Goal: Task Accomplishment & Management: Manage account settings

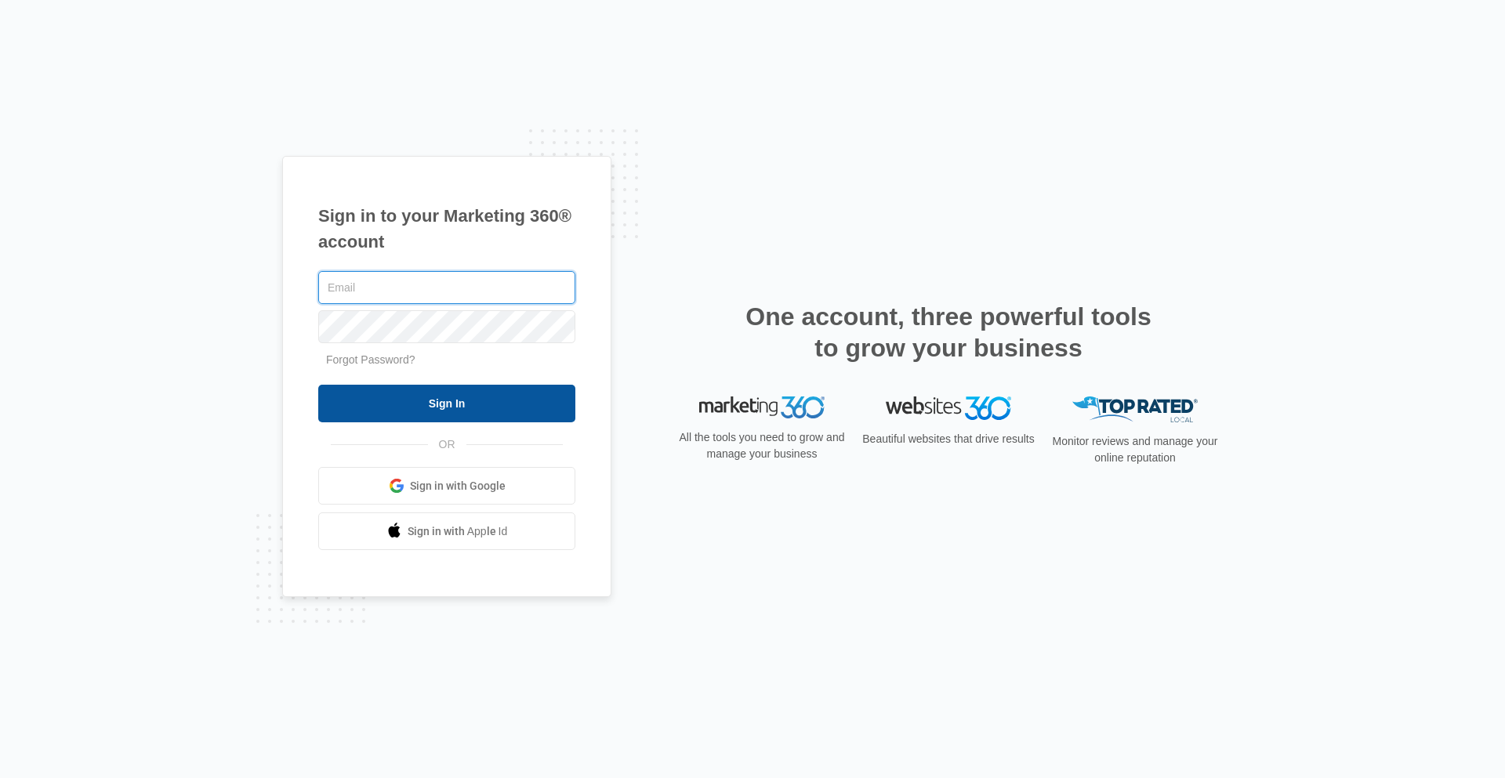
click at [318, 385] on input "Sign In" at bounding box center [446, 404] width 257 height 38
type input "[EMAIL_ADDRESS][DOMAIN_NAME]"
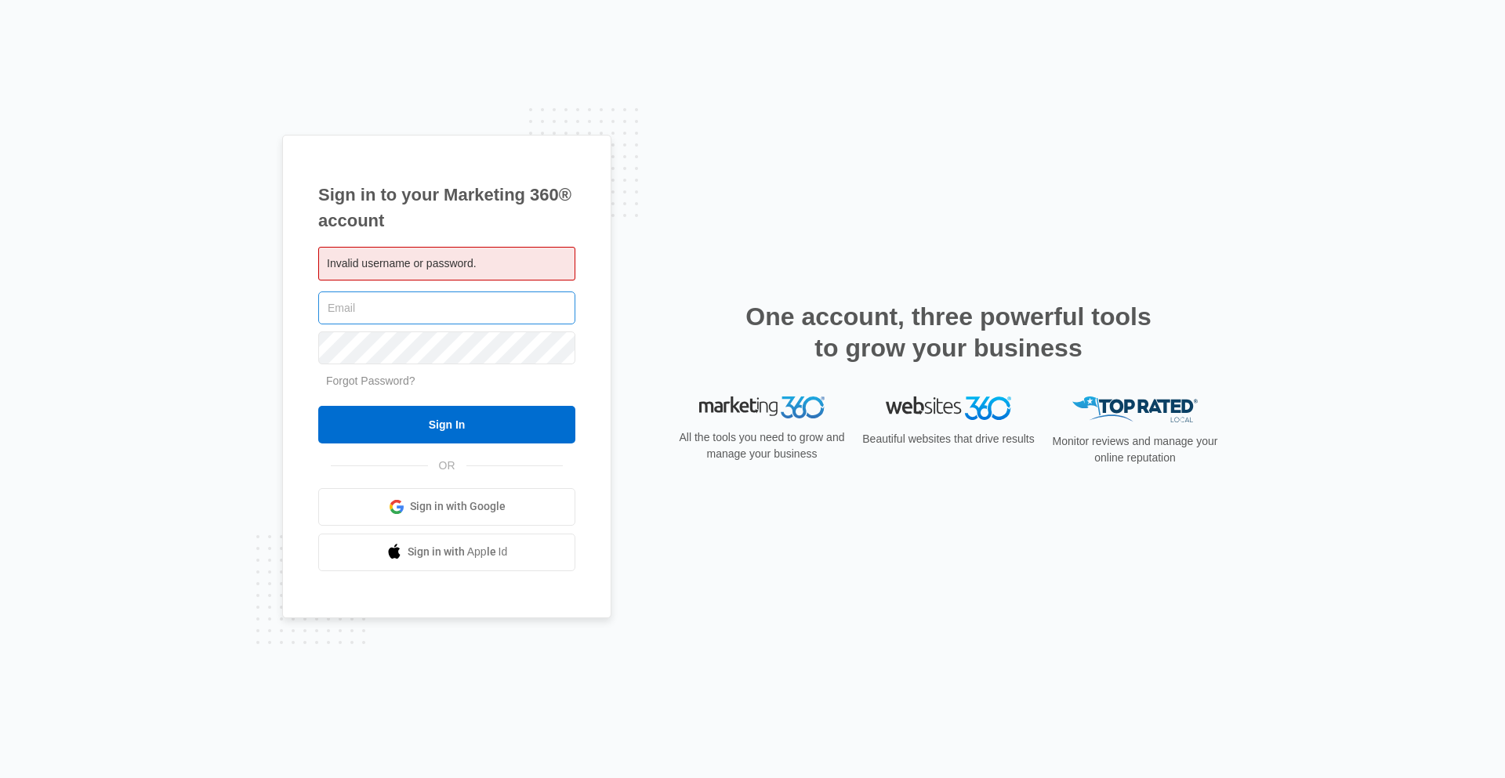
type input "[EMAIL_ADDRESS][DOMAIN_NAME]"
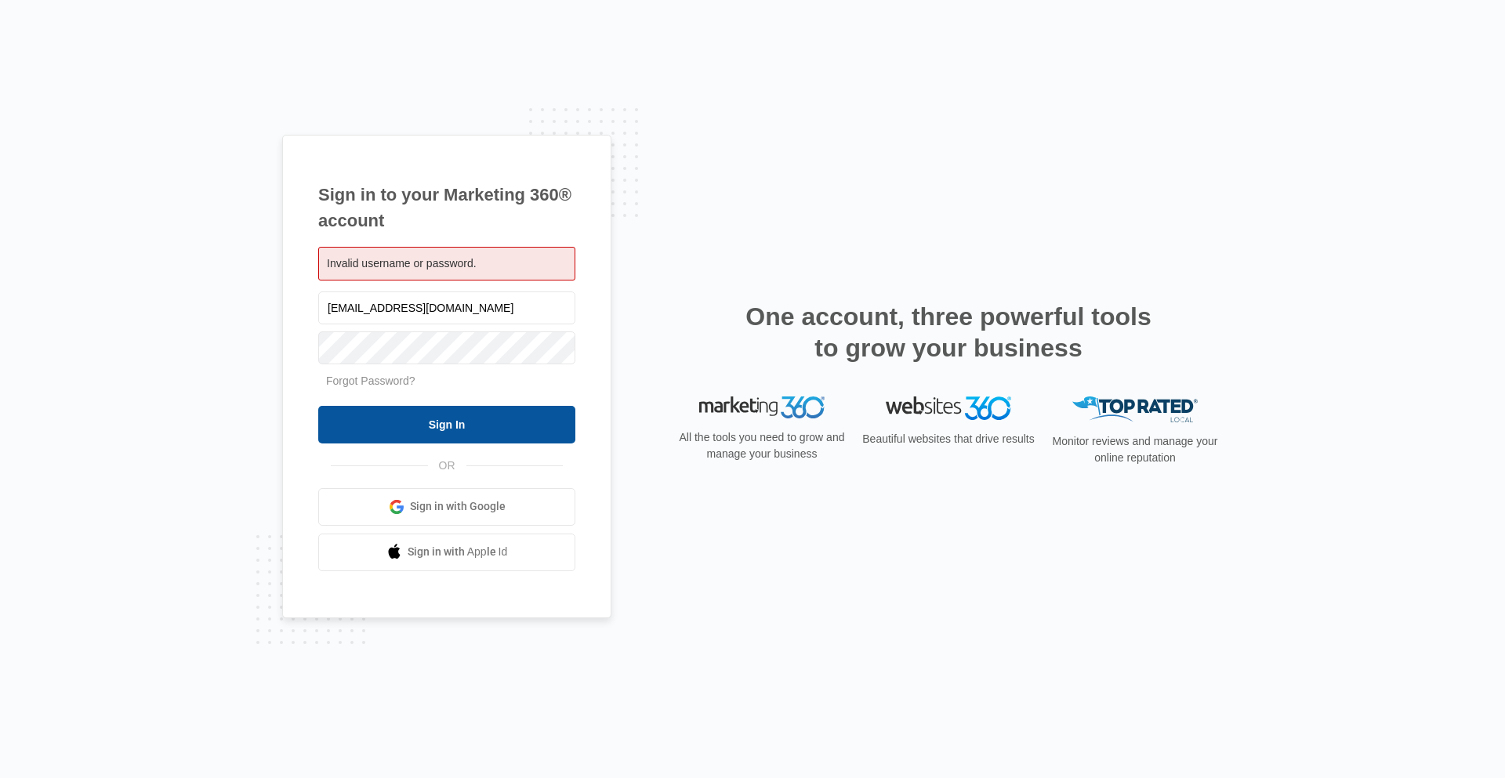
click at [449, 423] on input "Sign In" at bounding box center [446, 425] width 257 height 38
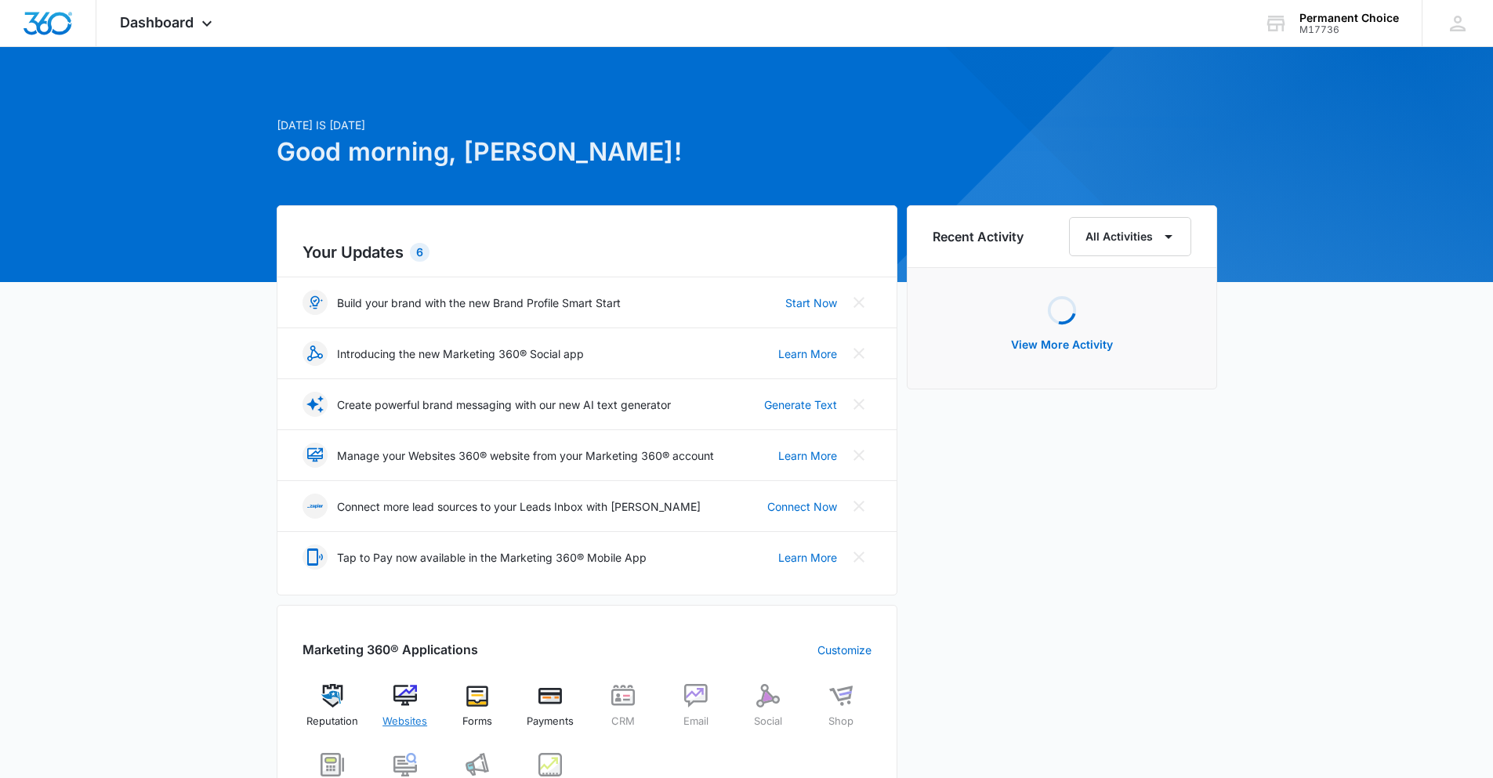
click at [408, 705] on img at bounding box center [406, 696] width 24 height 24
